Goal: Information Seeking & Learning: Learn about a topic

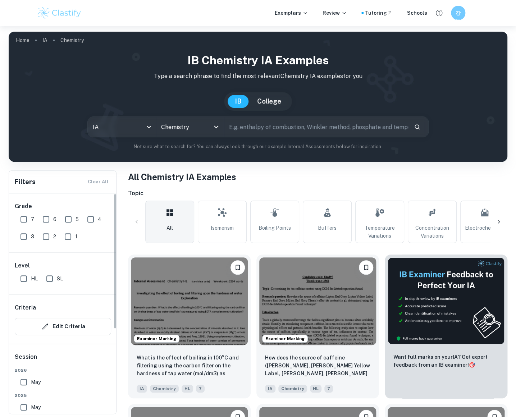
click at [22, 218] on input "7" at bounding box center [24, 219] width 14 height 14
checkbox input "true"
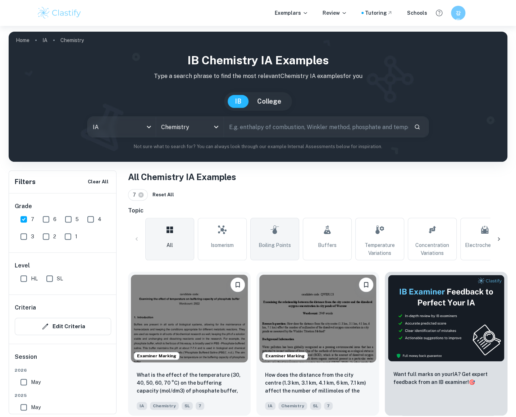
click at [287, 233] on link "Boiling Points" at bounding box center [274, 239] width 49 height 42
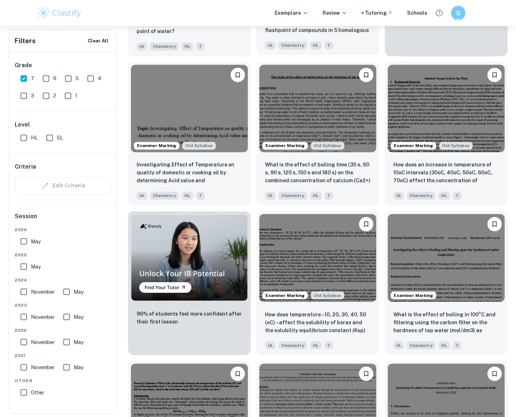
scroll to position [457, 0]
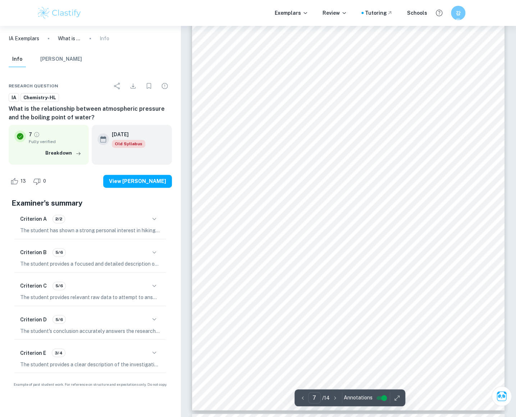
scroll to position [2491, 0]
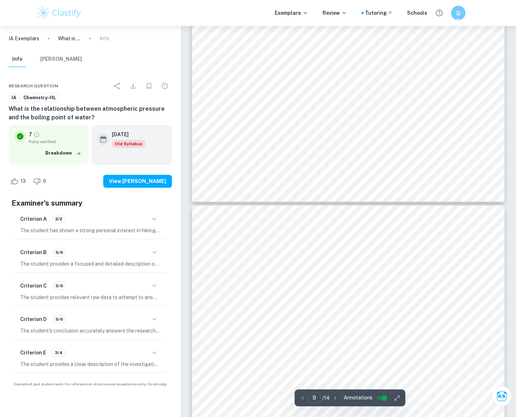
type input "10"
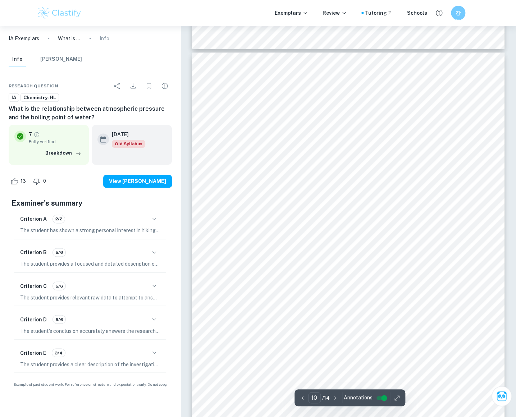
scroll to position [3636, 0]
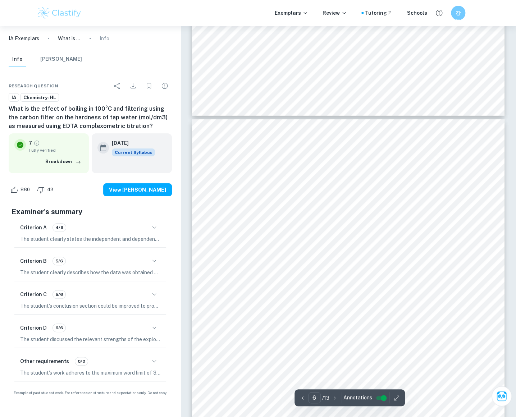
scroll to position [2158, 0]
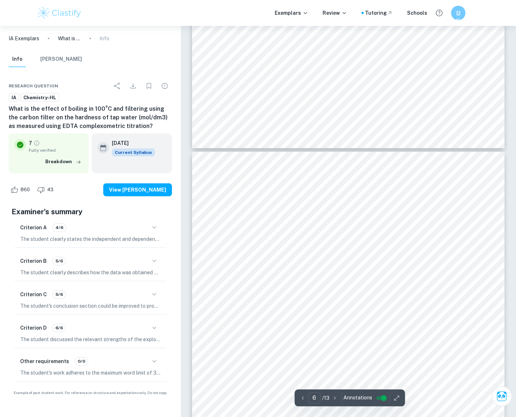
type input "5"
